Goal: Check status: Check status

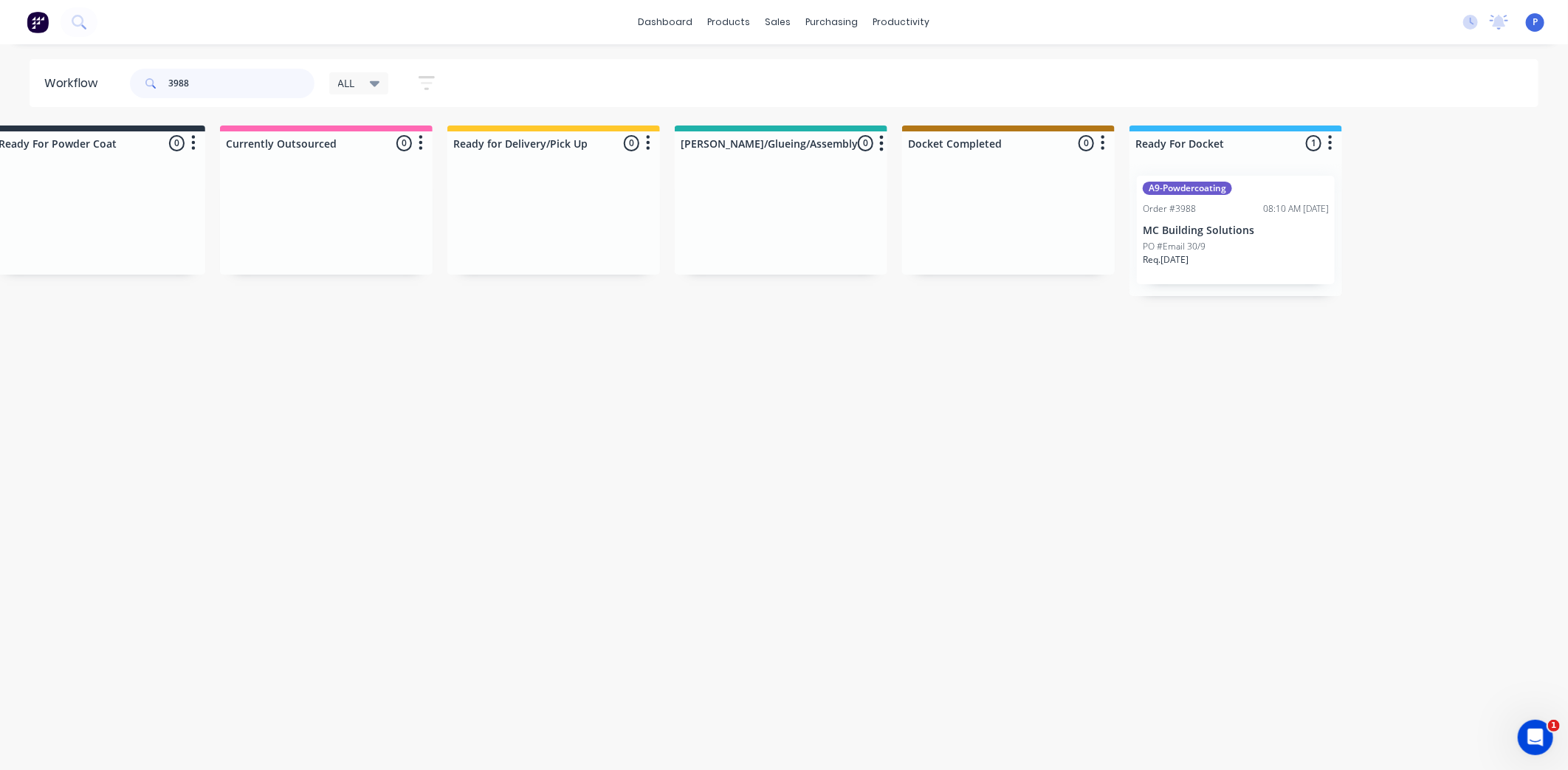
click at [212, 83] on input "3988" at bounding box center [241, 83] width 146 height 30
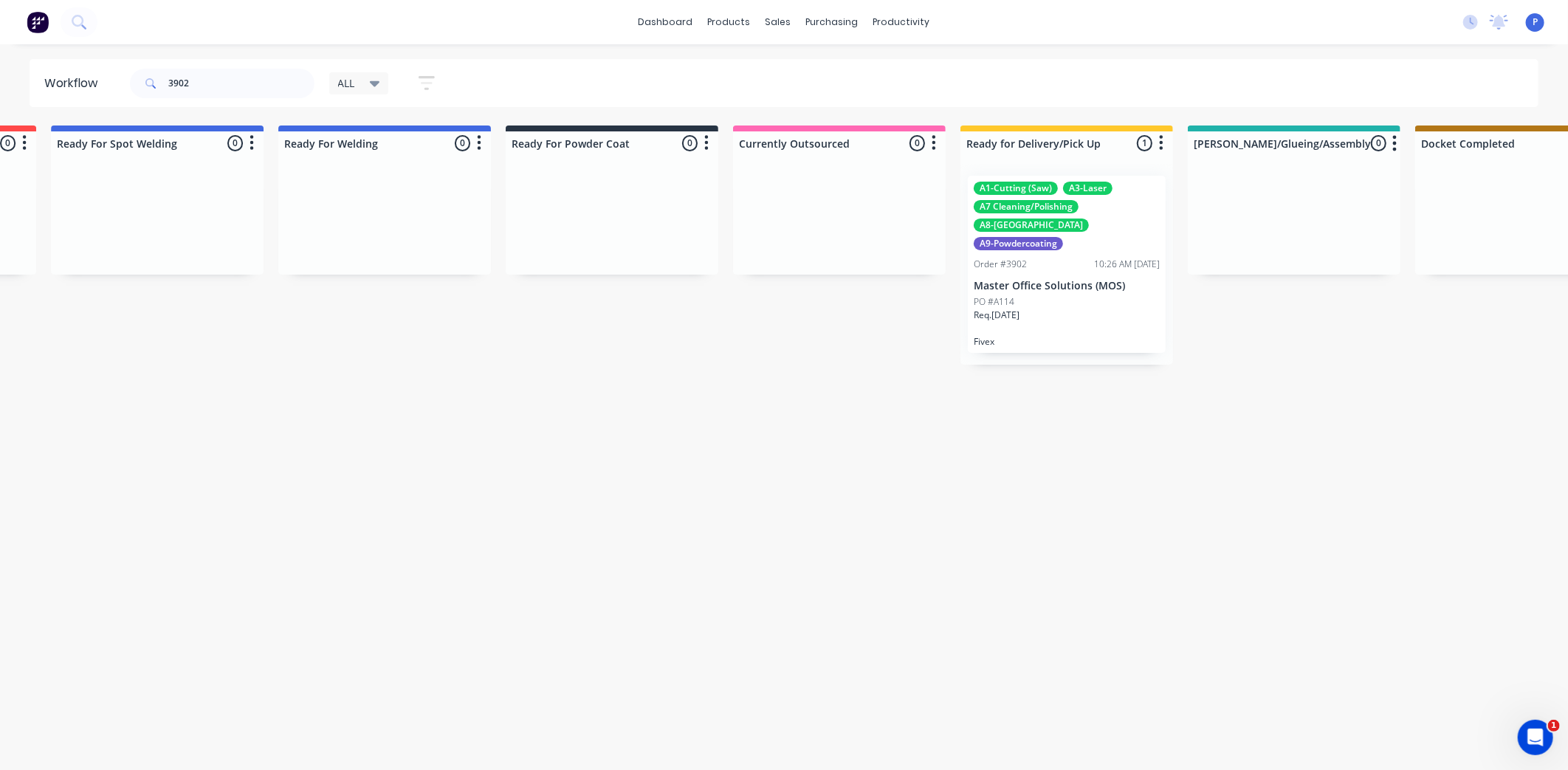
drag, startPoint x: 360, startPoint y: 403, endPoint x: 466, endPoint y: 406, distance: 106.0
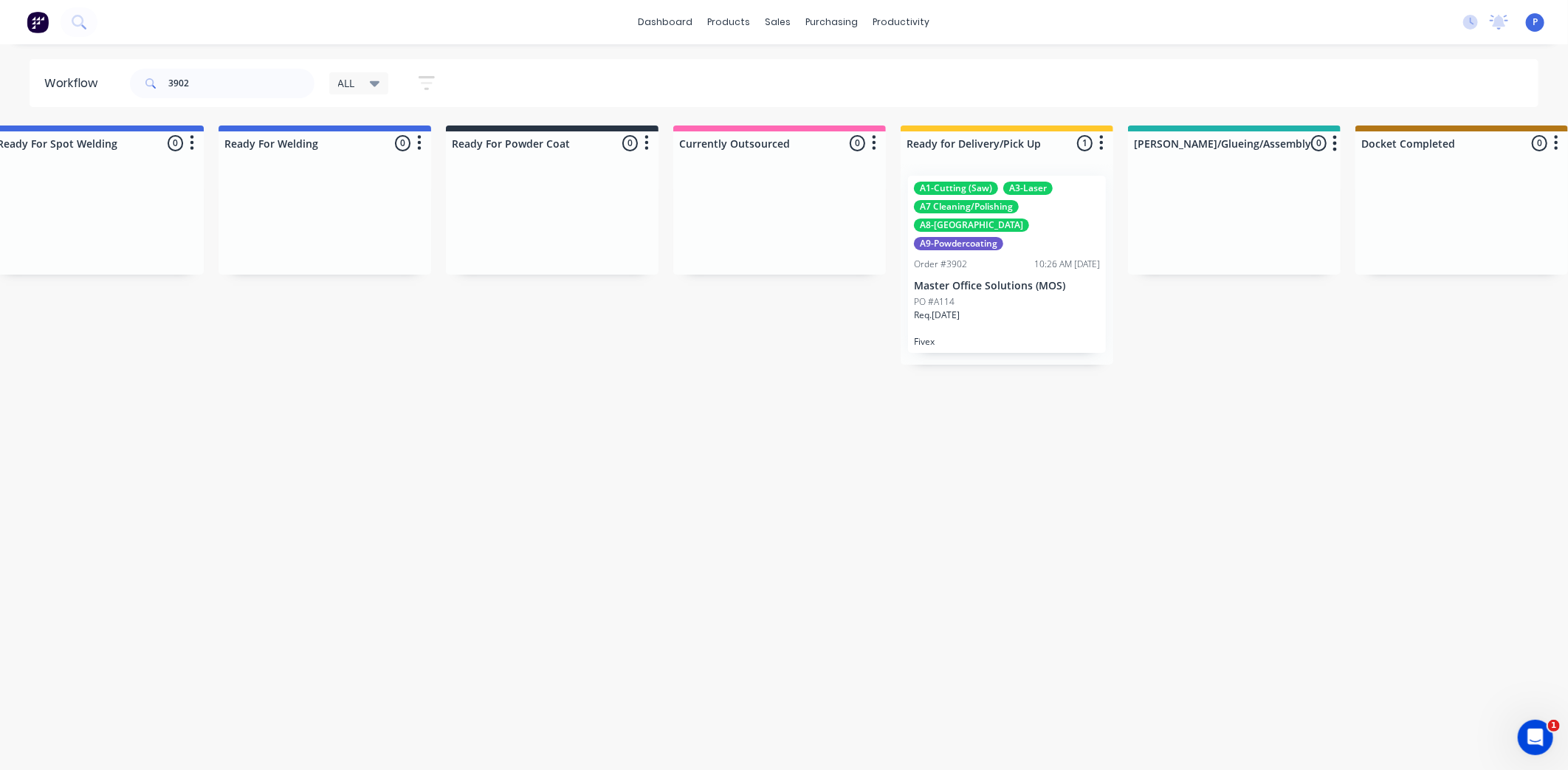
click at [1013, 258] on div "A1-Cutting (Saw) A3-Laser A7 Cleaning/Polishing A8-Welding A9-Powdercoating Ord…" at bounding box center [1007, 264] width 198 height 177
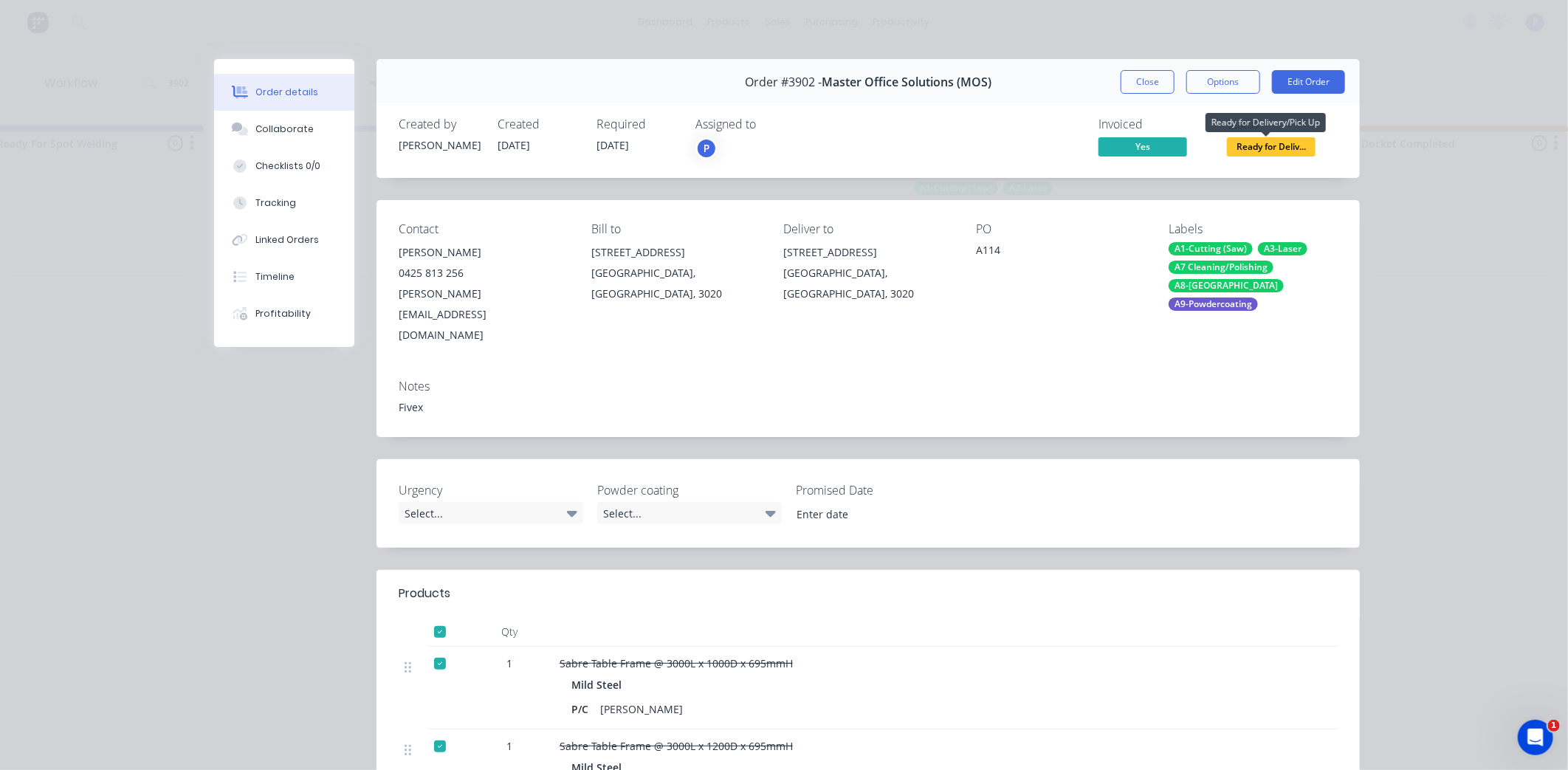
click at [1271, 145] on span "Ready for Deliv..." at bounding box center [1270, 146] width 88 height 18
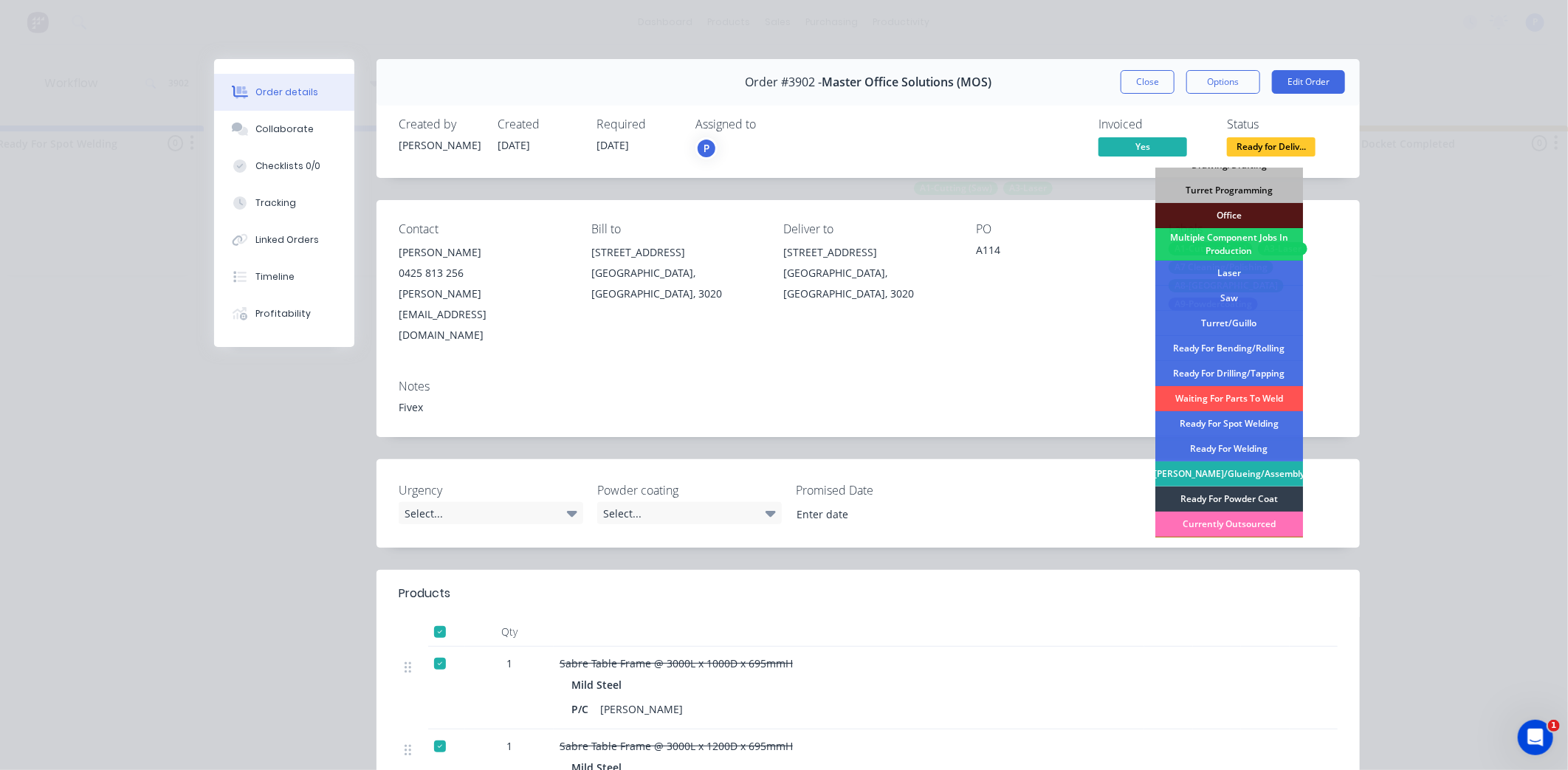
scroll to position [215, 0]
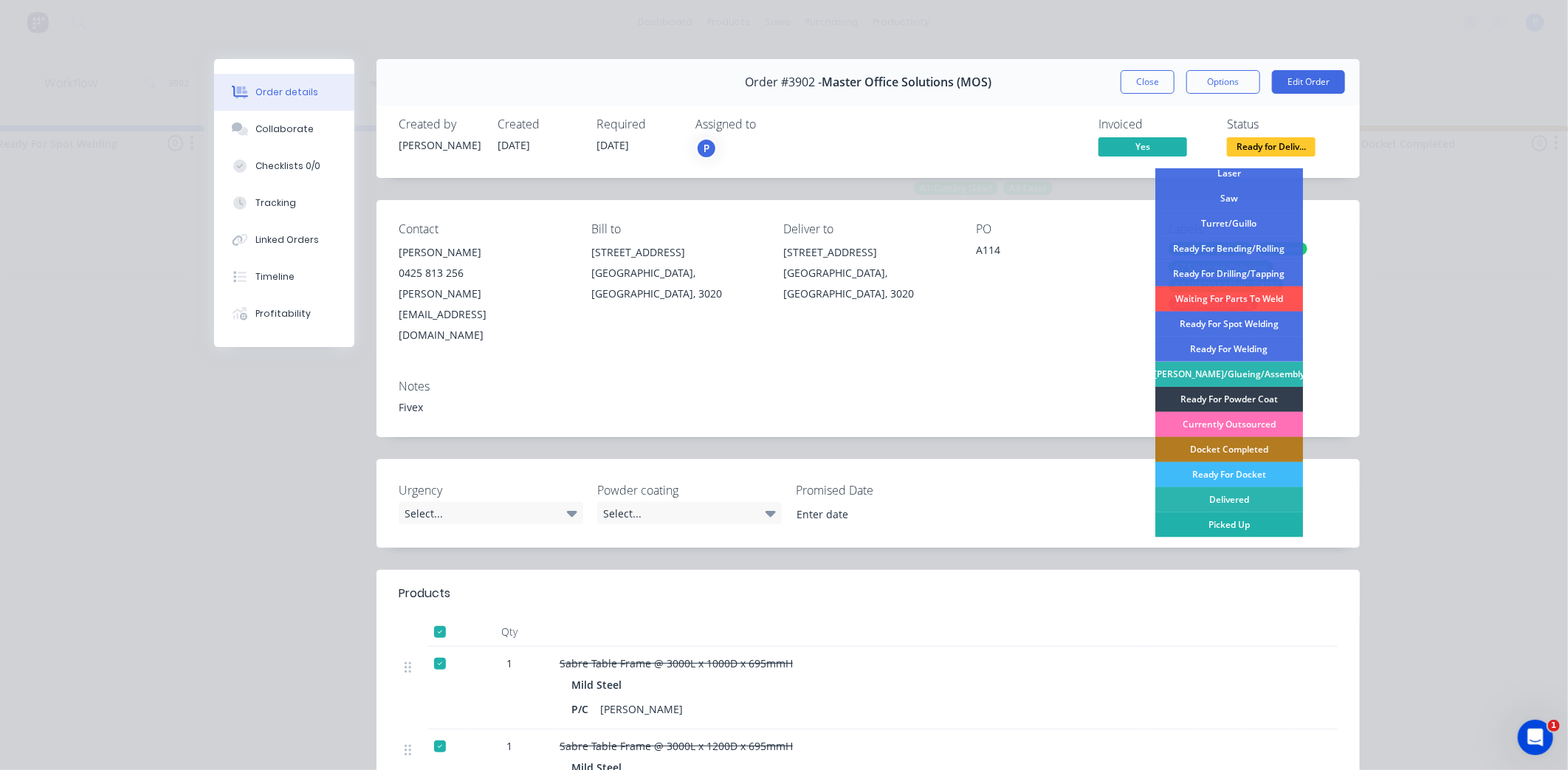
click at [1236, 525] on div "Picked Up" at bounding box center [1228, 525] width 148 height 25
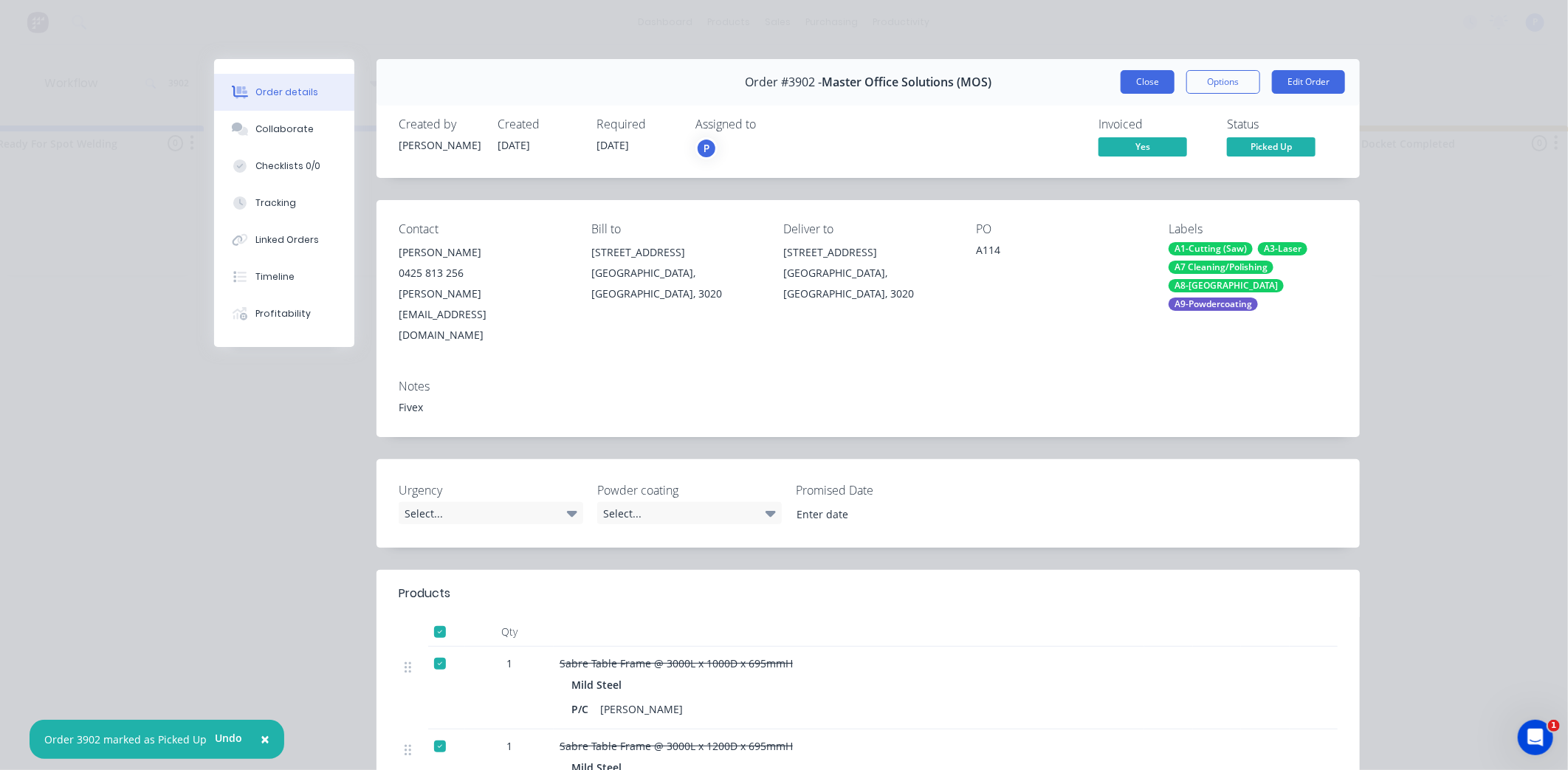
click at [1145, 81] on button "Close" at bounding box center [1148, 81] width 54 height 24
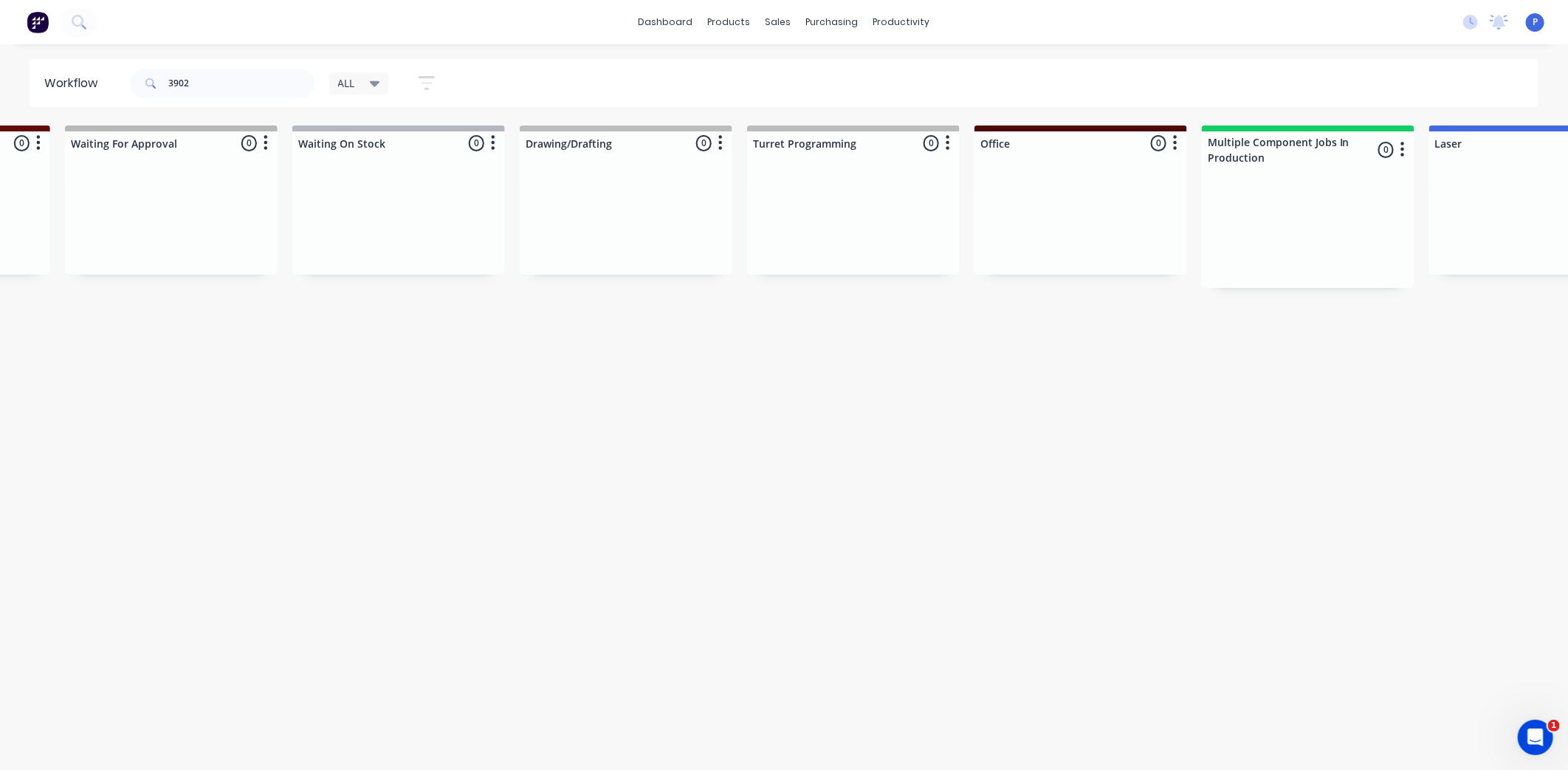
scroll to position [0, 3224]
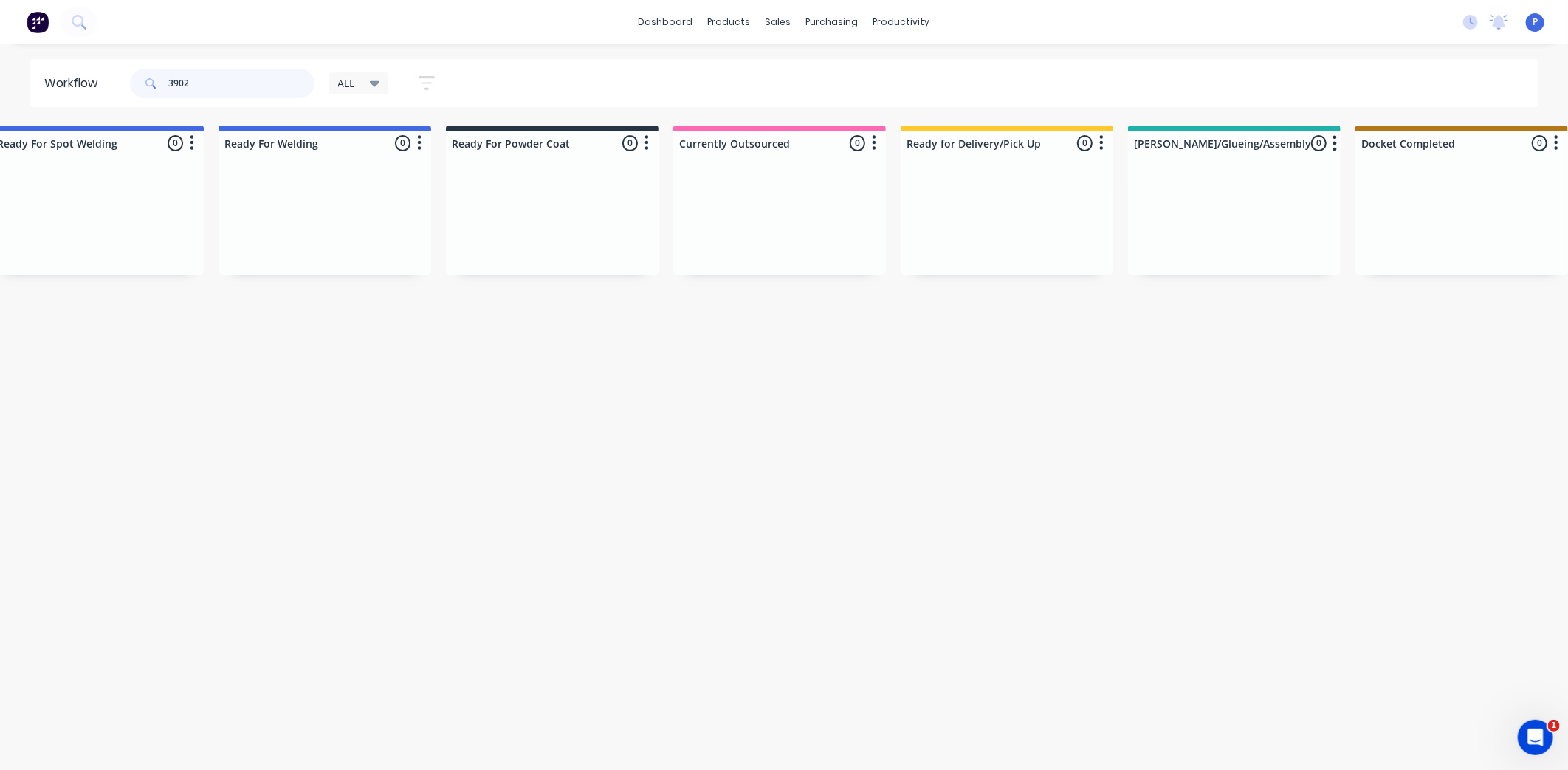
click at [195, 80] on input "3902" at bounding box center [241, 83] width 146 height 30
type input "3"
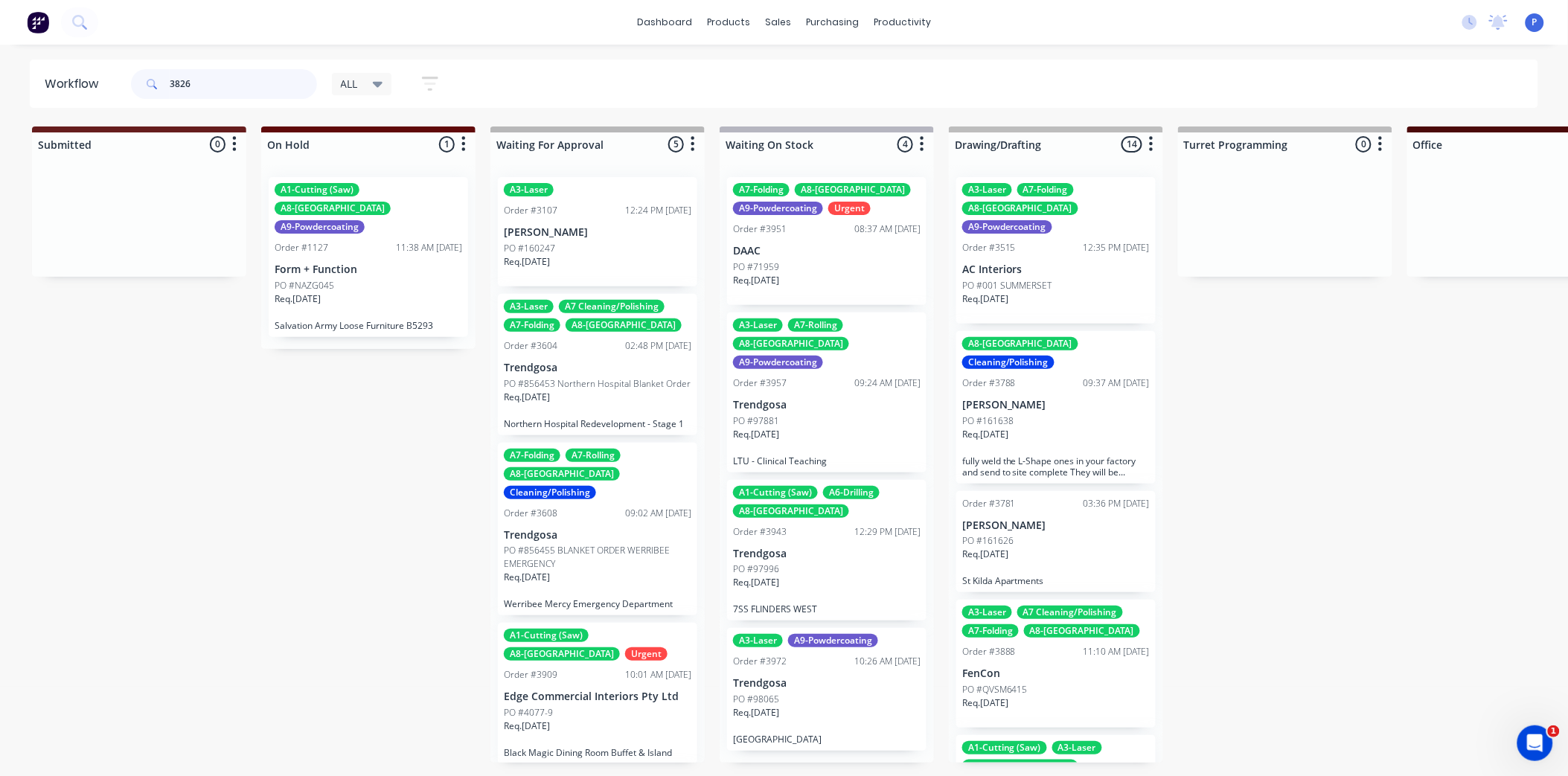
type input "3826"
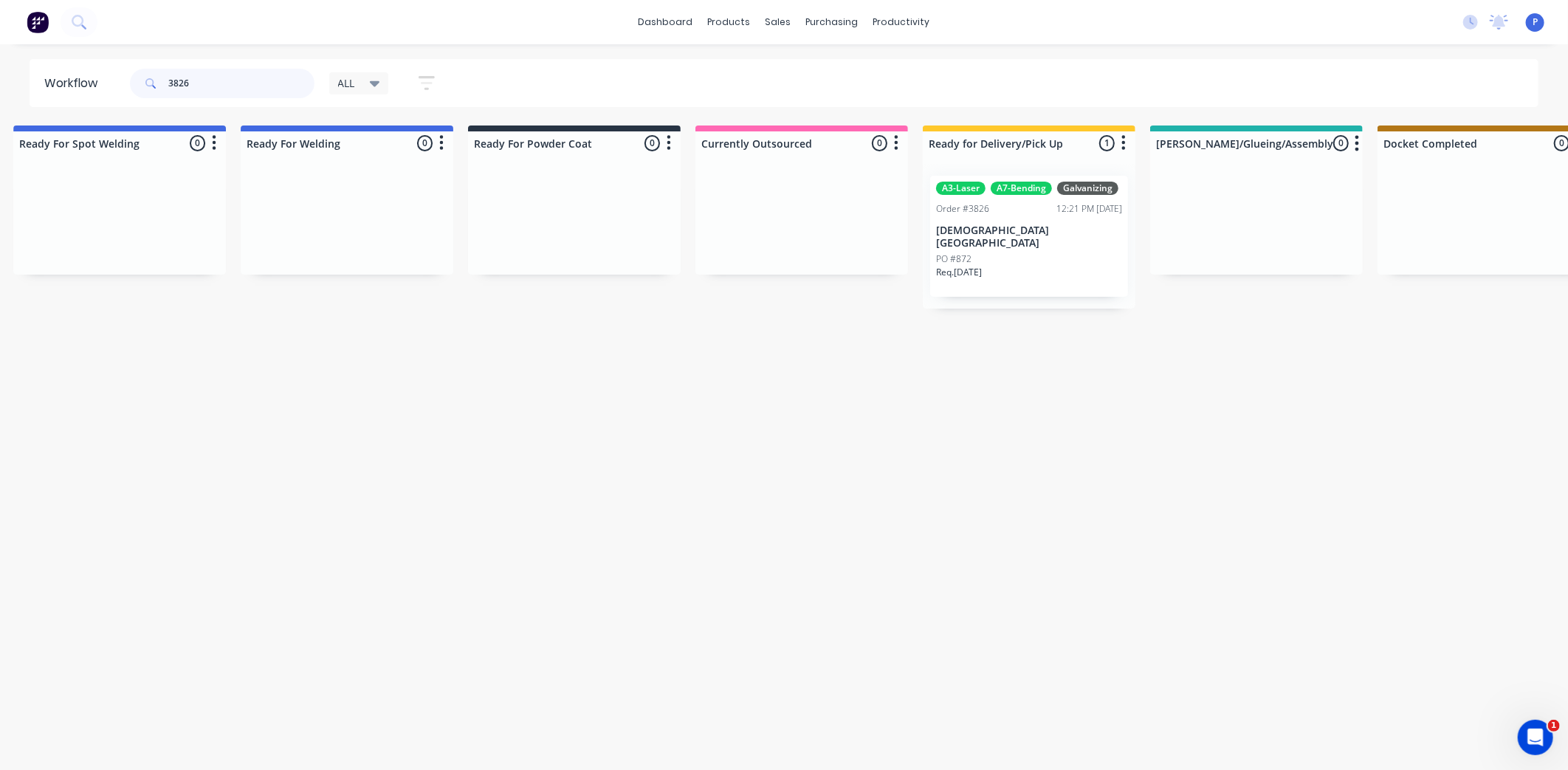
scroll to position [0, 3346]
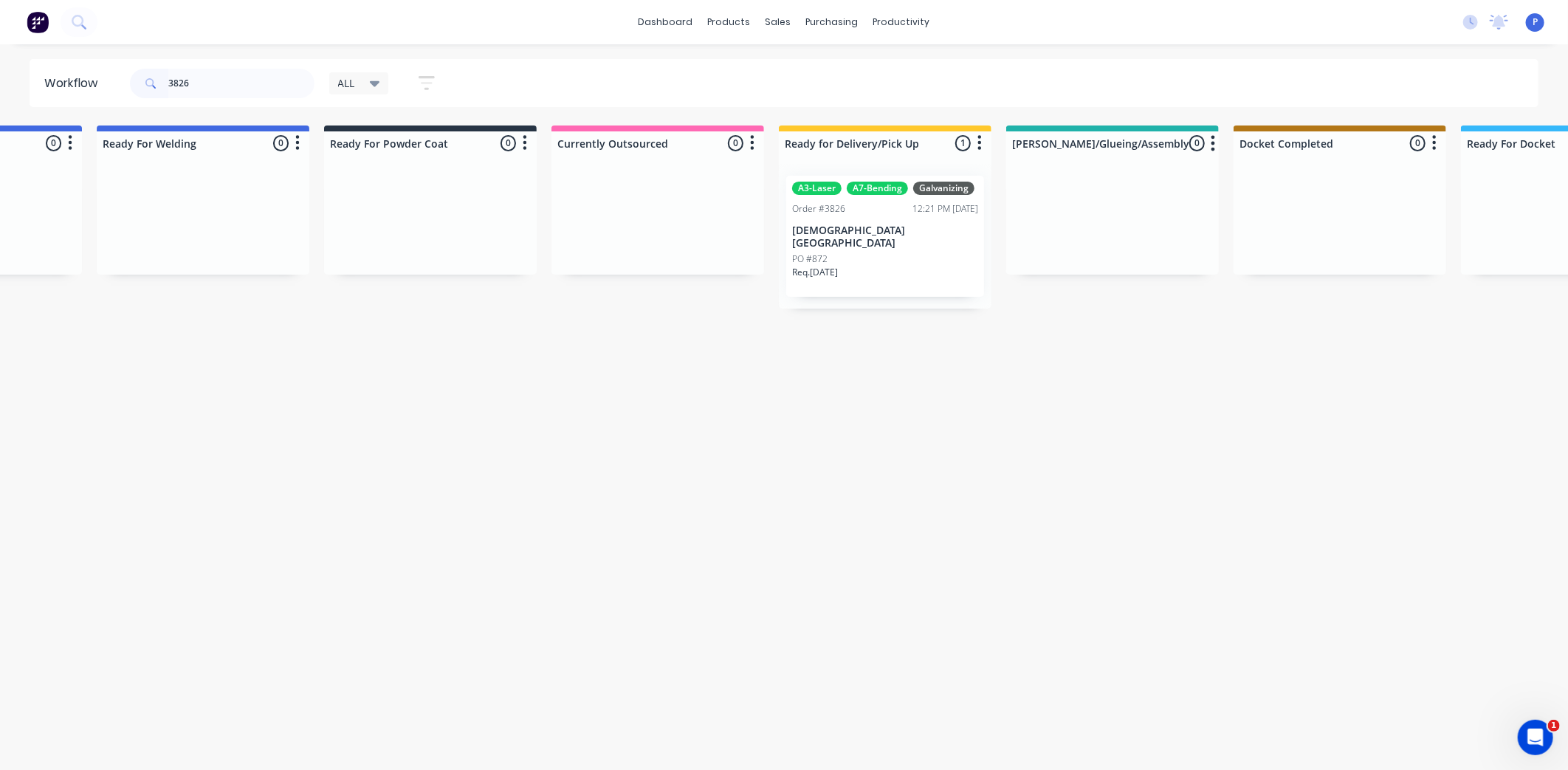
click at [885, 211] on div "Order #3826 12:21 PM [DATE]" at bounding box center [885, 208] width 186 height 13
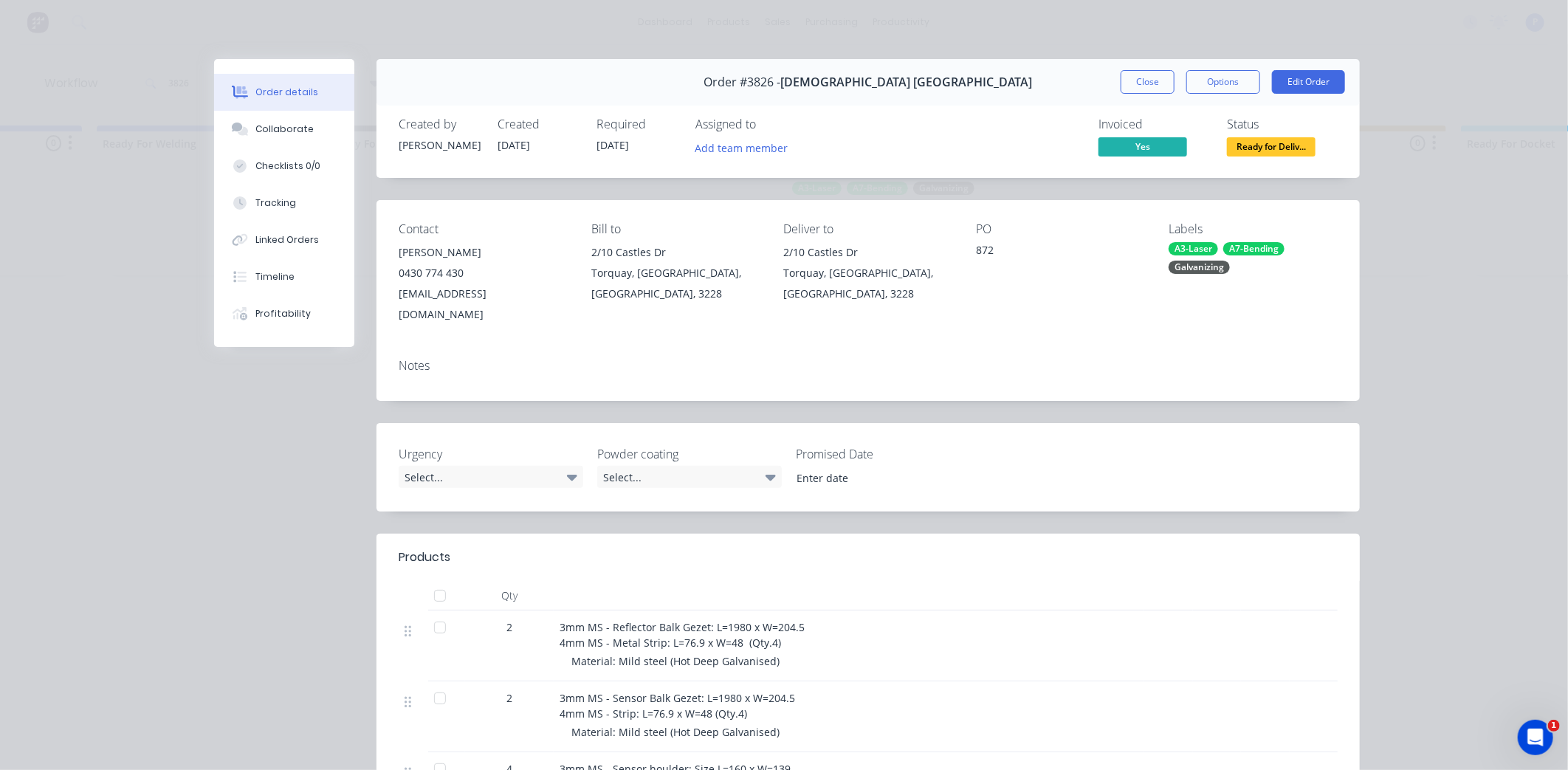
click at [438, 581] on div at bounding box center [440, 596] width 30 height 30
click at [1283, 149] on span "Ready for Deliv..." at bounding box center [1270, 146] width 88 height 18
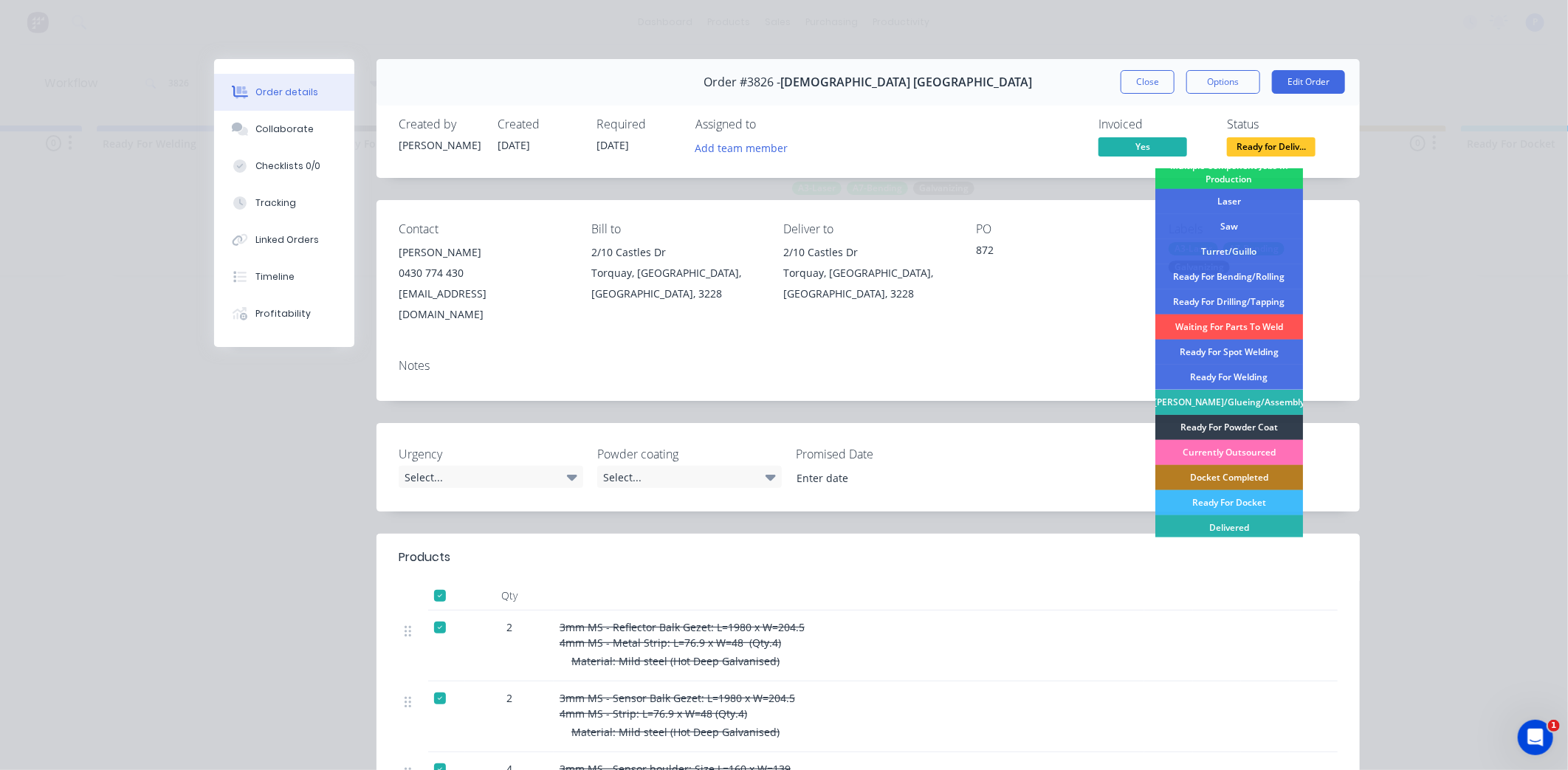
scroll to position [215, 0]
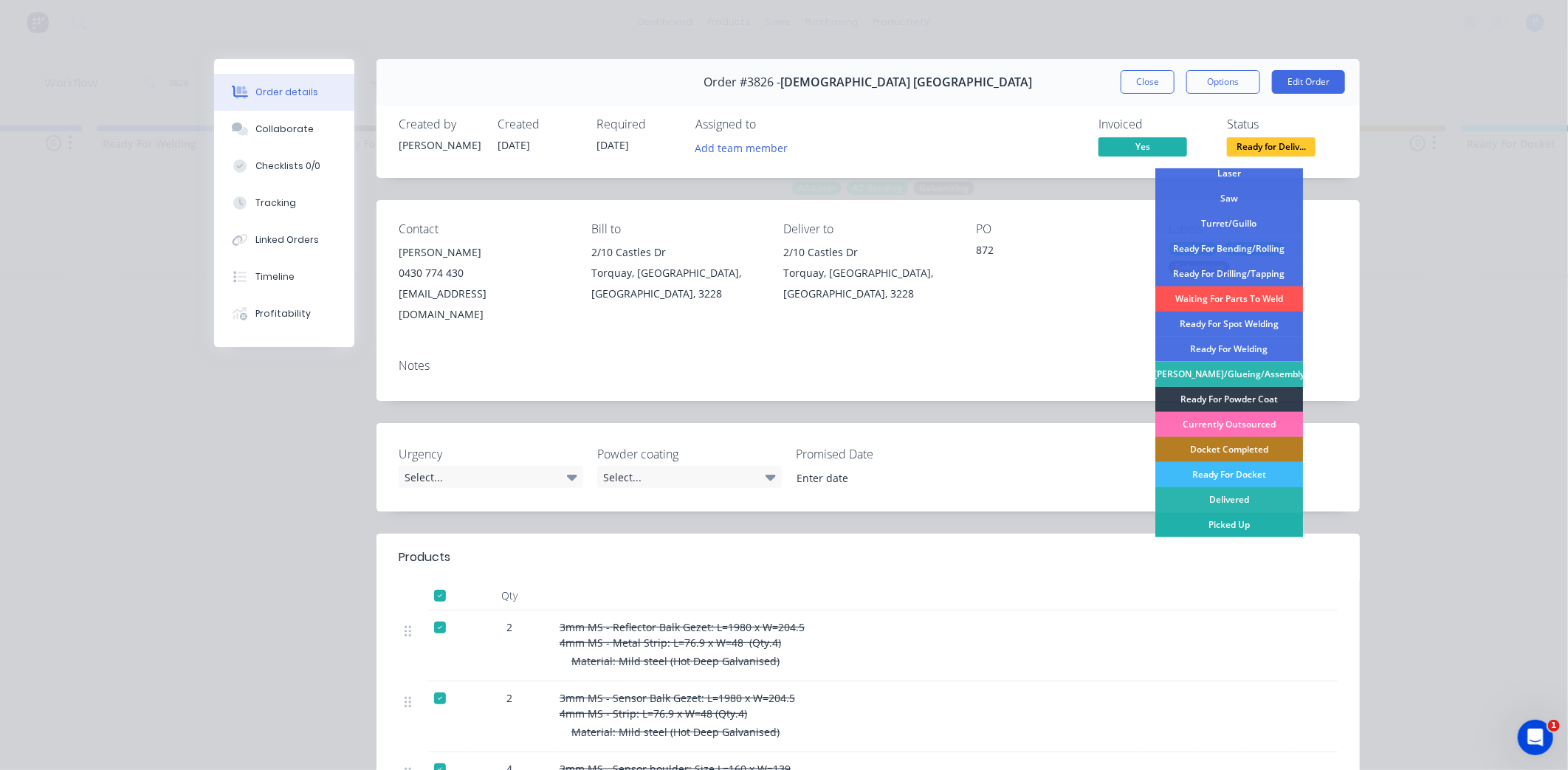
click at [1206, 525] on div "Picked Up" at bounding box center [1228, 525] width 148 height 25
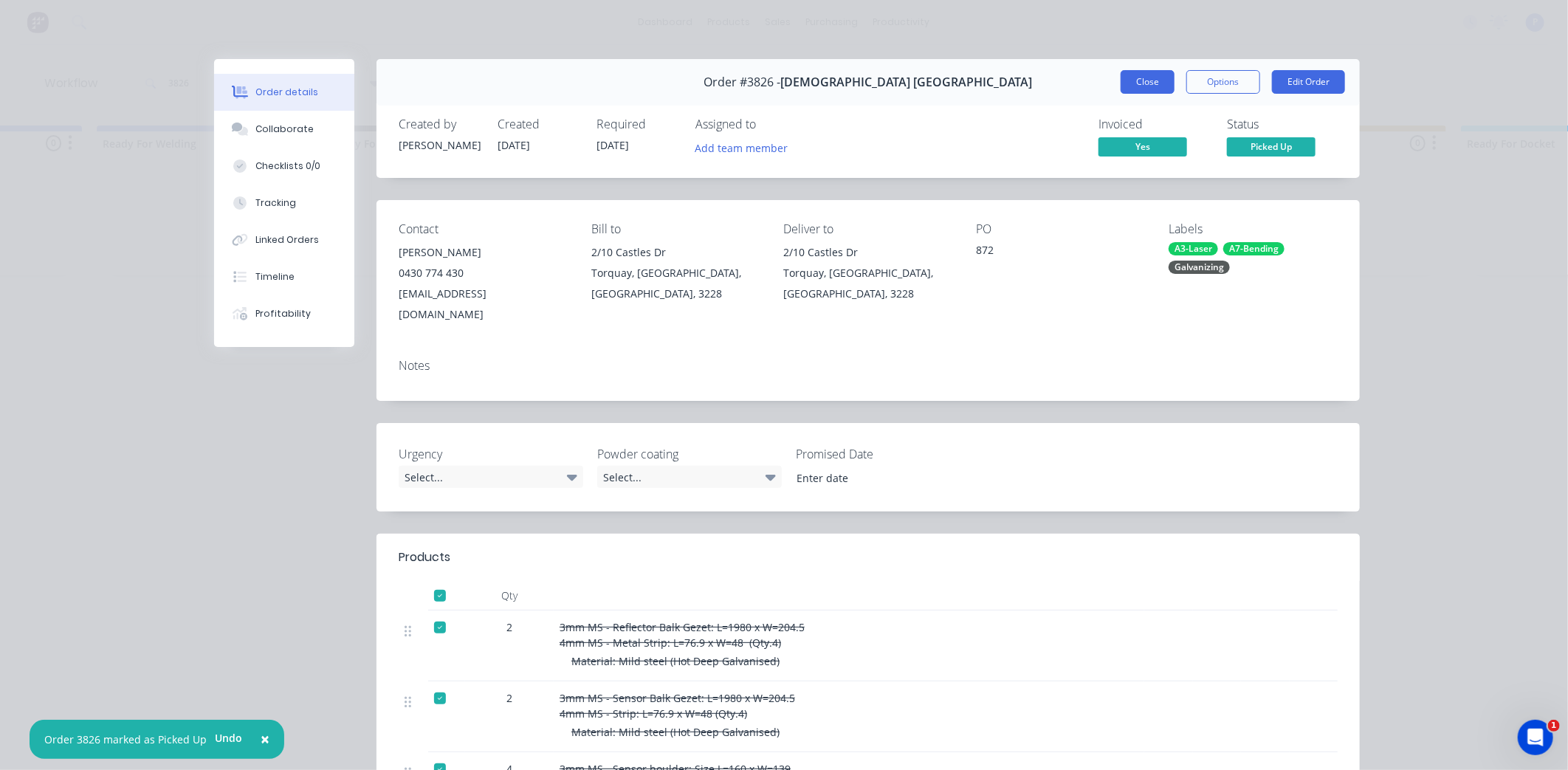
click at [1138, 82] on button "Close" at bounding box center [1148, 81] width 54 height 24
